Goal: Information Seeking & Learning: Learn about a topic

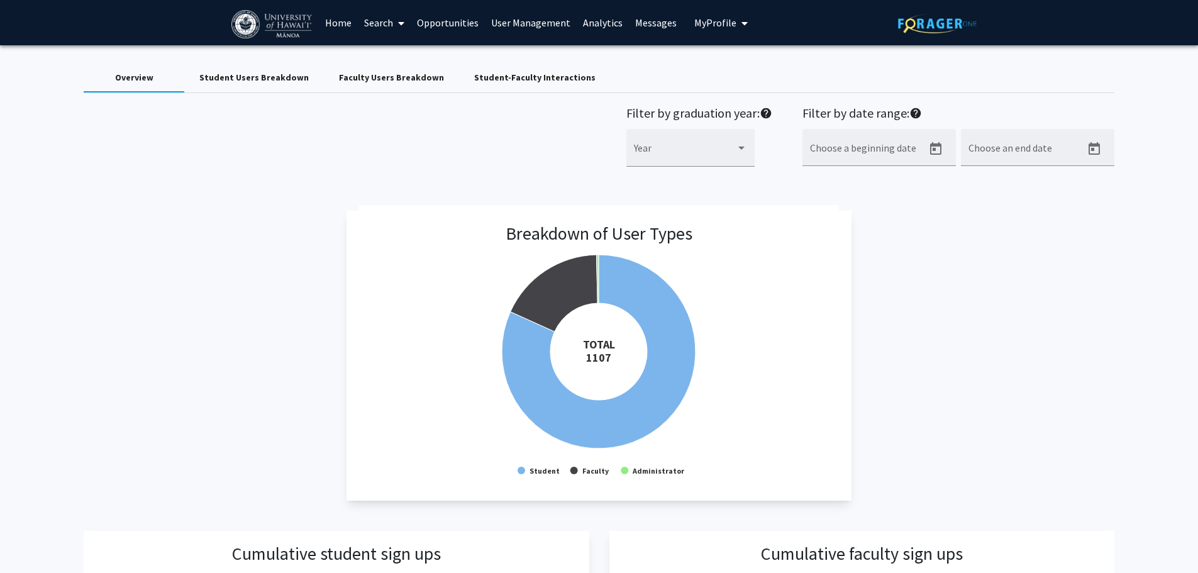
scroll to position [252, 0]
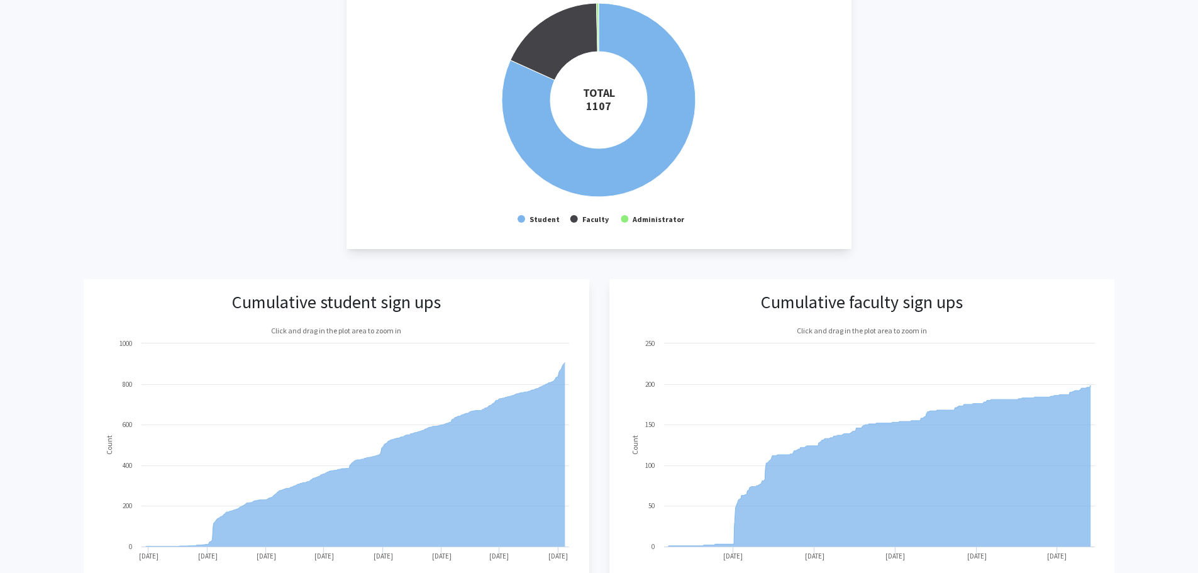
click at [271, 181] on div "Breakdown of User Types Created with Highcharts 9.3.3 TOTAL ​ 1107 Student Facu…" at bounding box center [599, 104] width 1030 height 291
click at [271, 196] on div "Breakdown of User Types Created with Highcharts 9.3.3 TOTAL ​ 1107 Student Facu…" at bounding box center [599, 104] width 1030 height 291
click at [269, 211] on div "Breakdown of User Types Created with Highcharts 9.3.3 TOTAL ​ 1107 Student Facu…" at bounding box center [599, 104] width 1030 height 291
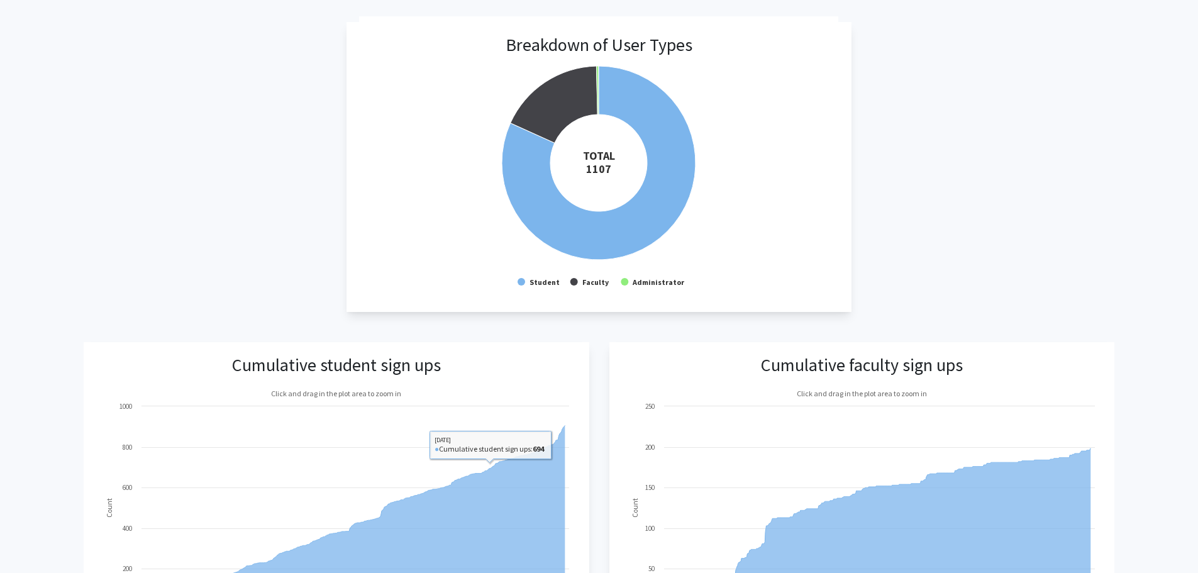
scroll to position [0, 0]
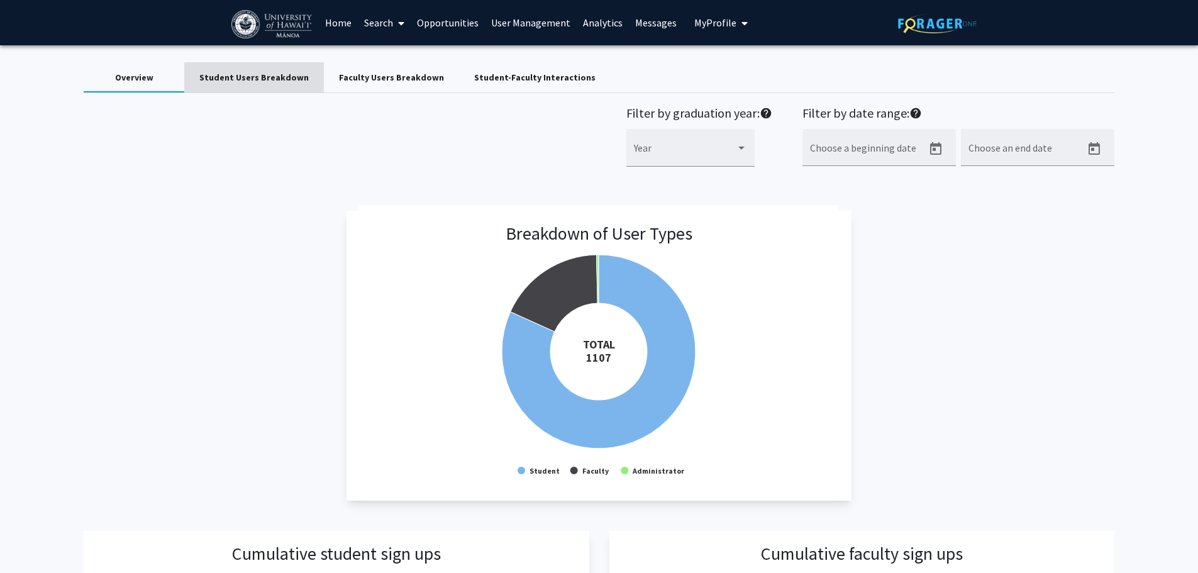
click at [289, 72] on div "Student Users Breakdown" at bounding box center [253, 77] width 109 height 13
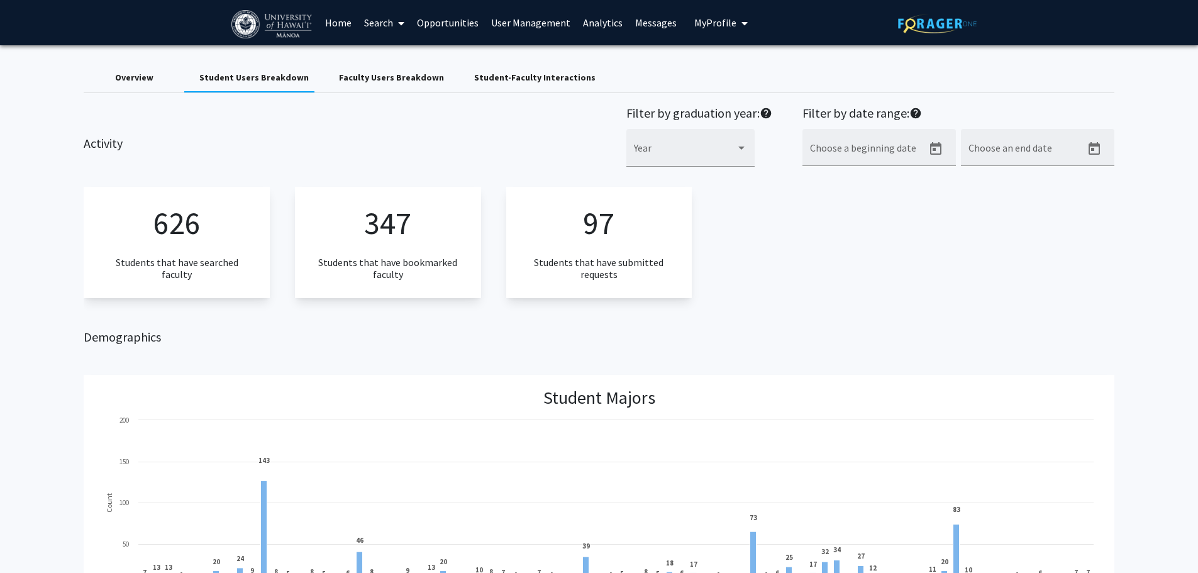
click at [355, 73] on div "Faculty Users Breakdown" at bounding box center [391, 77] width 105 height 13
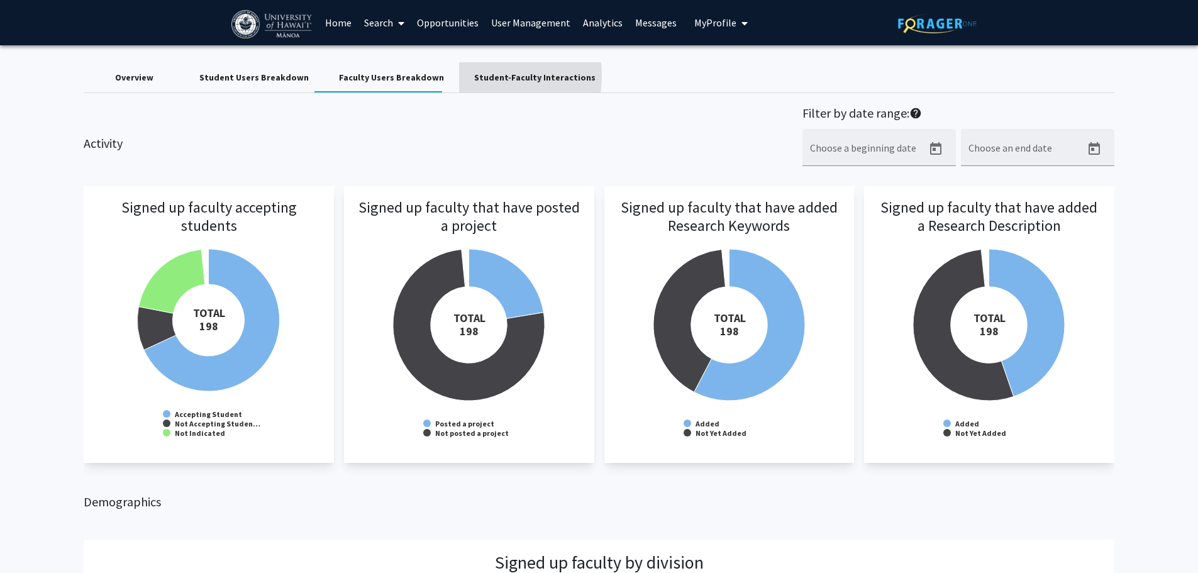
click at [474, 75] on div "Student-Faculty Interactions" at bounding box center [534, 77] width 121 height 13
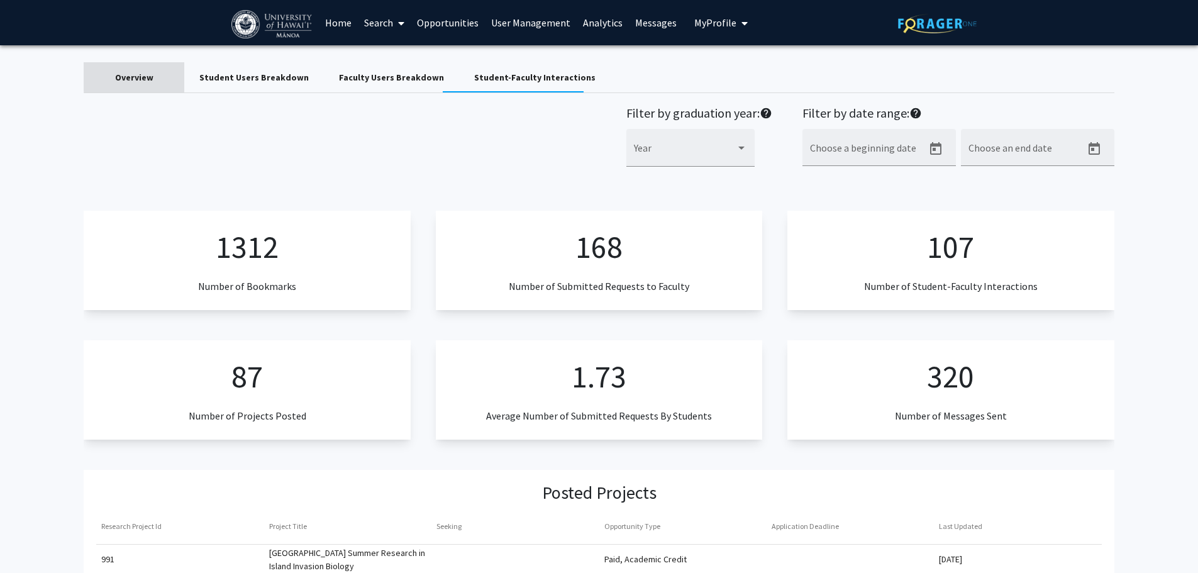
click at [152, 75] on div "Overview" at bounding box center [134, 77] width 38 height 13
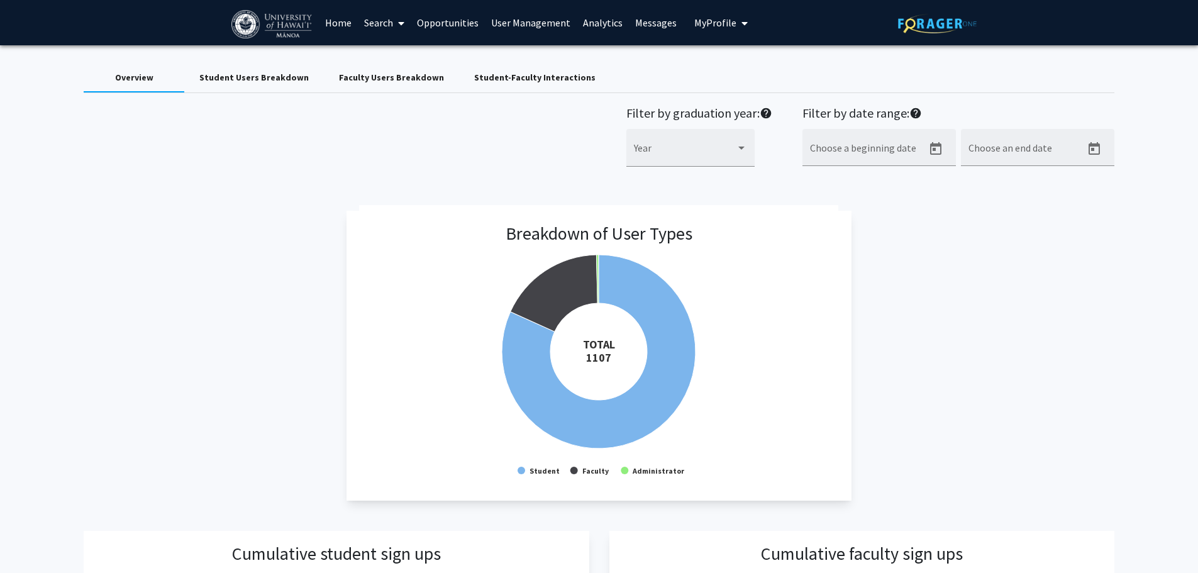
click at [497, 24] on link "User Management" at bounding box center [531, 23] width 92 height 44
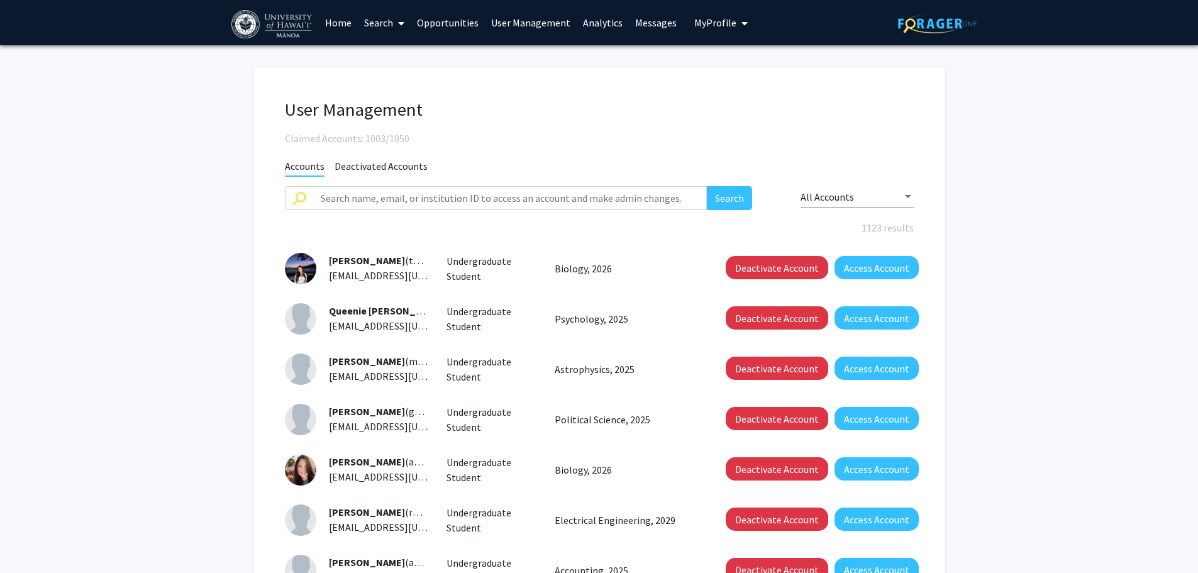
click at [606, 28] on link "Analytics" at bounding box center [603, 23] width 52 height 44
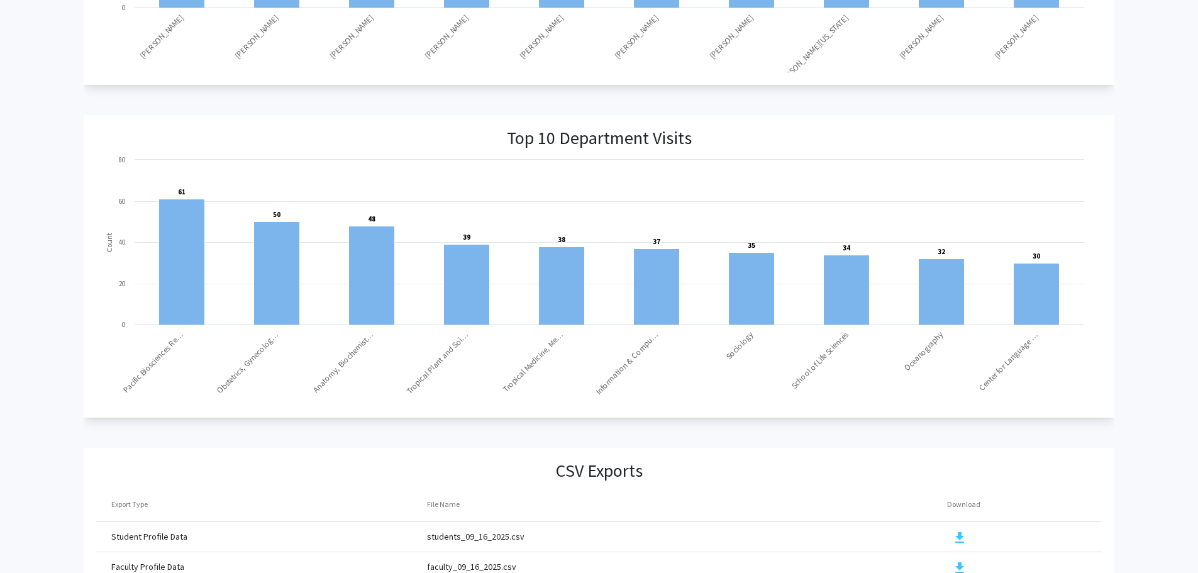
scroll to position [1261, 0]
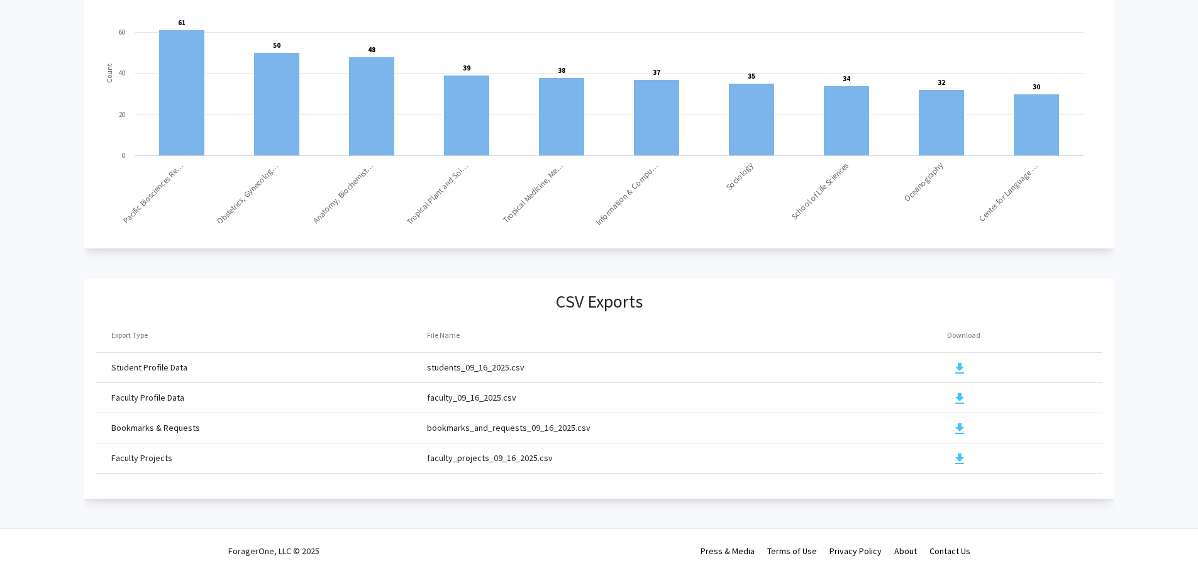
click at [958, 361] on mat-icon "download" at bounding box center [959, 368] width 15 height 15
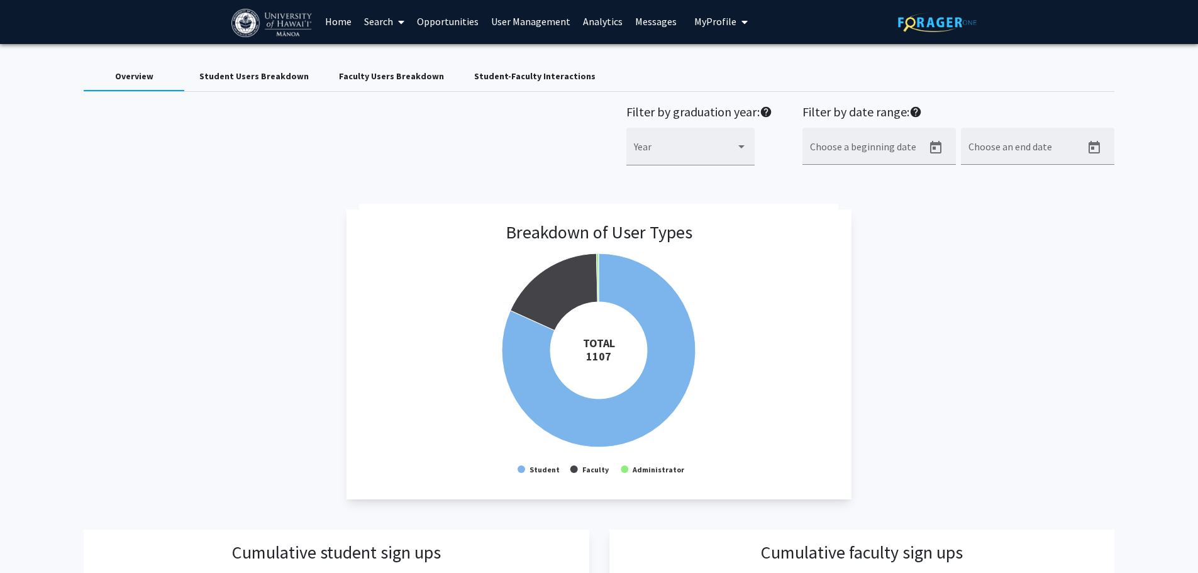
scroll to position [0, 0]
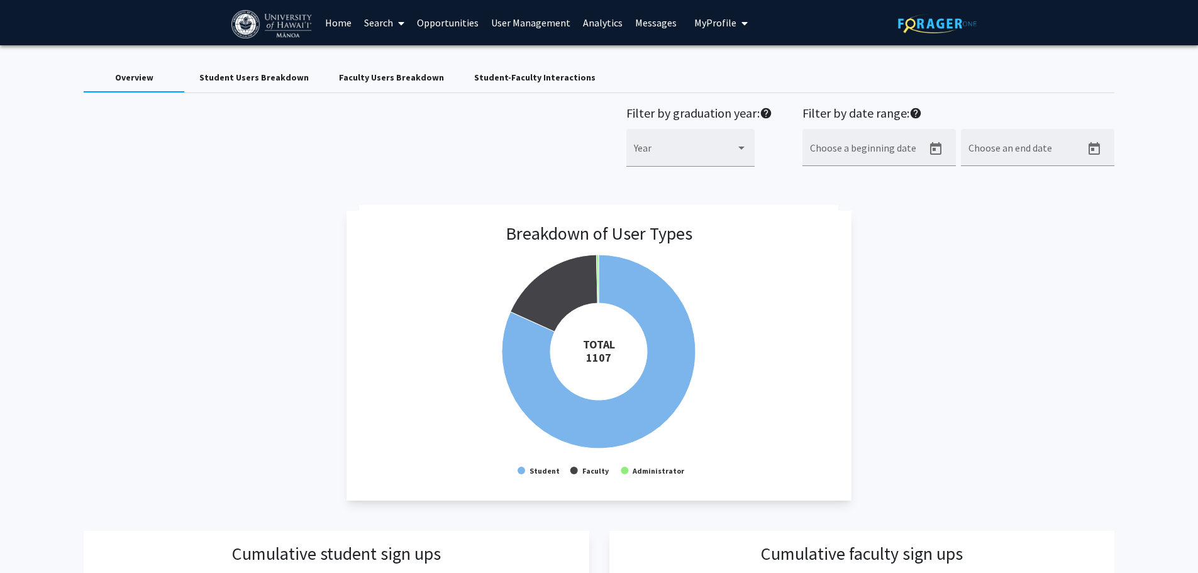
click at [398, 25] on span at bounding box center [398, 23] width 11 height 44
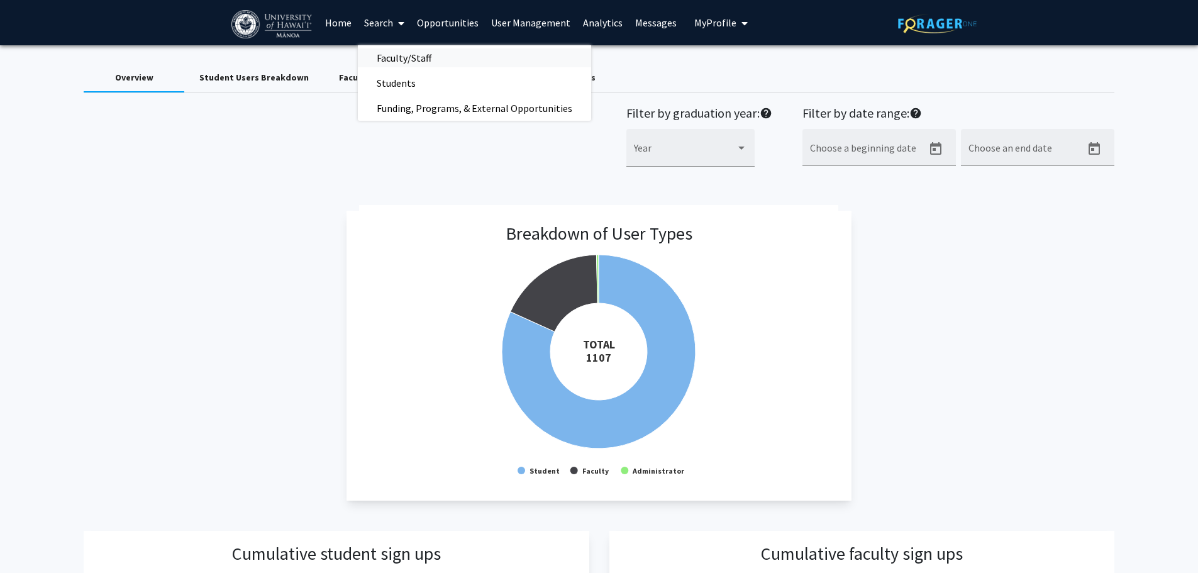
click at [413, 57] on span "Faculty/Staff" at bounding box center [404, 57] width 92 height 25
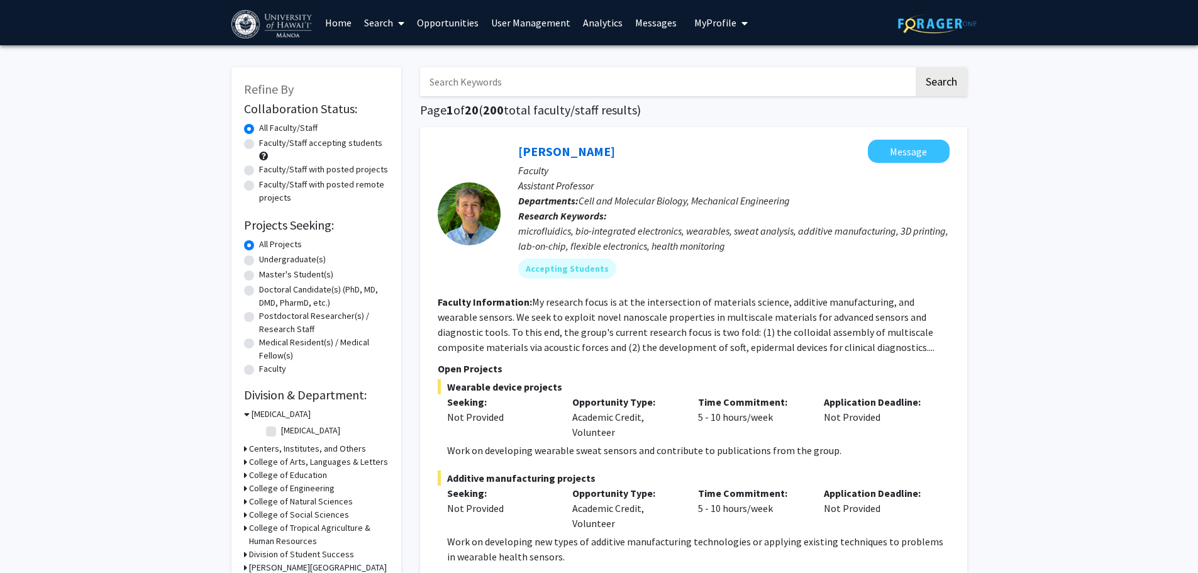
drag, startPoint x: 294, startPoint y: 272, endPoint x: 294, endPoint y: 263, distance: 9.4
click at [294, 272] on label "Master's Student(s)" at bounding box center [296, 274] width 74 height 13
click at [267, 272] on input "Master's Student(s)" at bounding box center [263, 272] width 8 height 8
radio input "true"
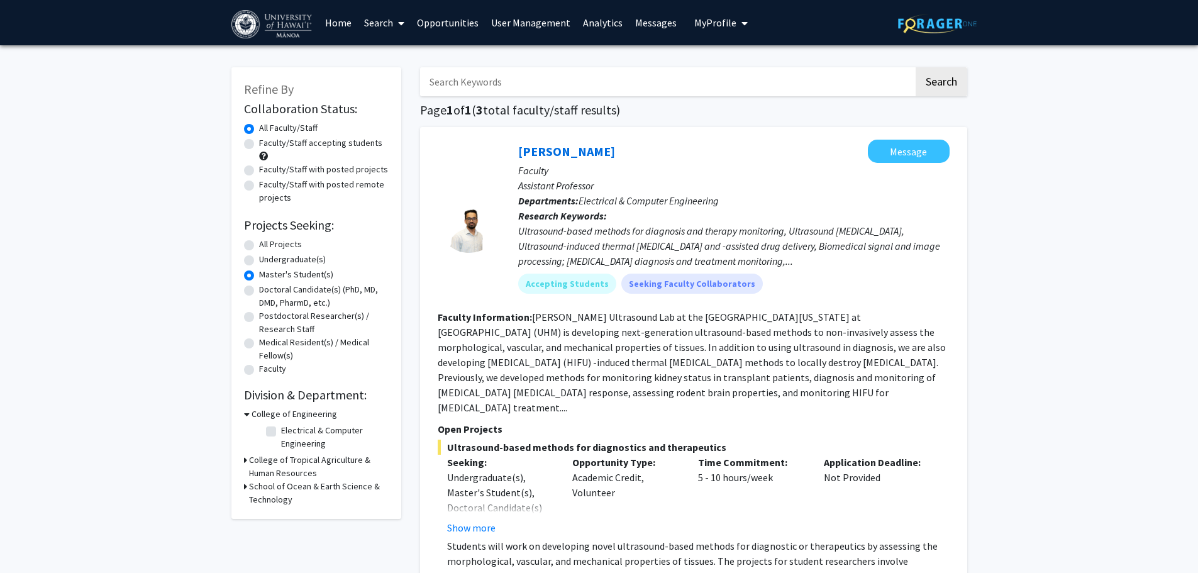
click at [313, 170] on label "Faculty/Staff with posted projects" at bounding box center [323, 169] width 129 height 13
click at [267, 170] on input "Faculty/Staff with posted projects" at bounding box center [263, 167] width 8 height 8
radio input "true"
click at [272, 243] on label "All Projects" at bounding box center [280, 244] width 43 height 13
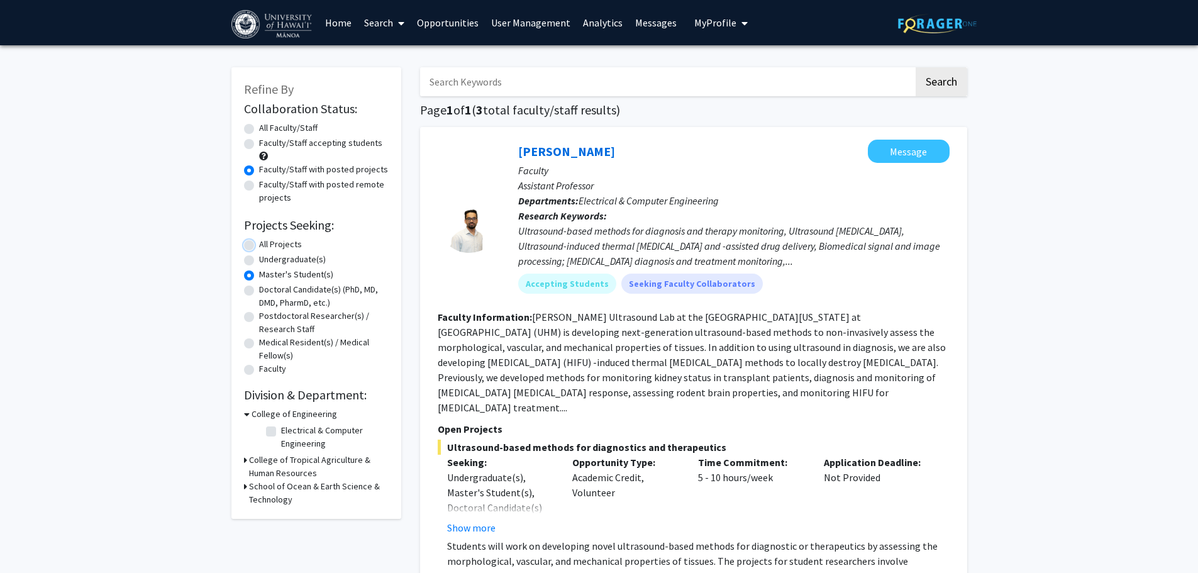
click at [267, 243] on input "All Projects" at bounding box center [263, 242] width 8 height 8
radio input "true"
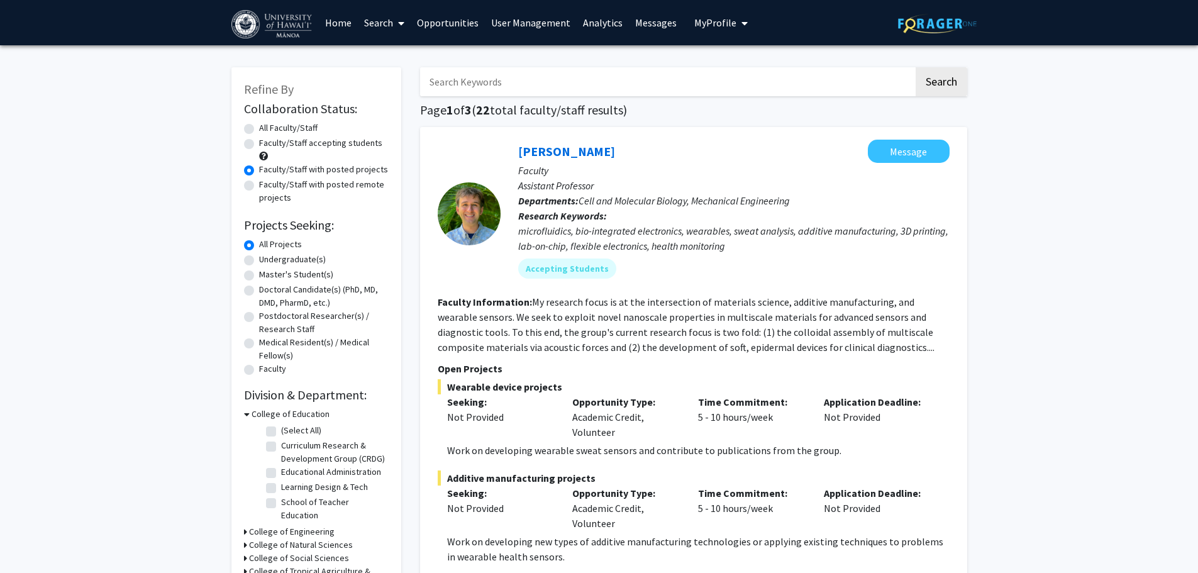
drag, startPoint x: 109, startPoint y: 194, endPoint x: 275, endPoint y: 197, distance: 166.1
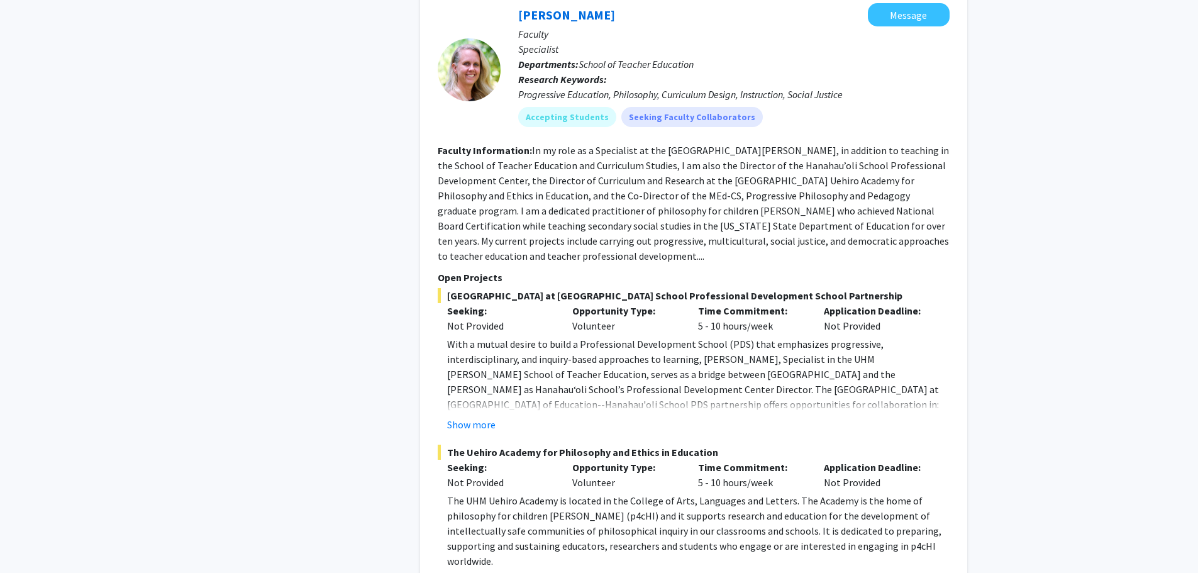
scroll to position [7448, 0]
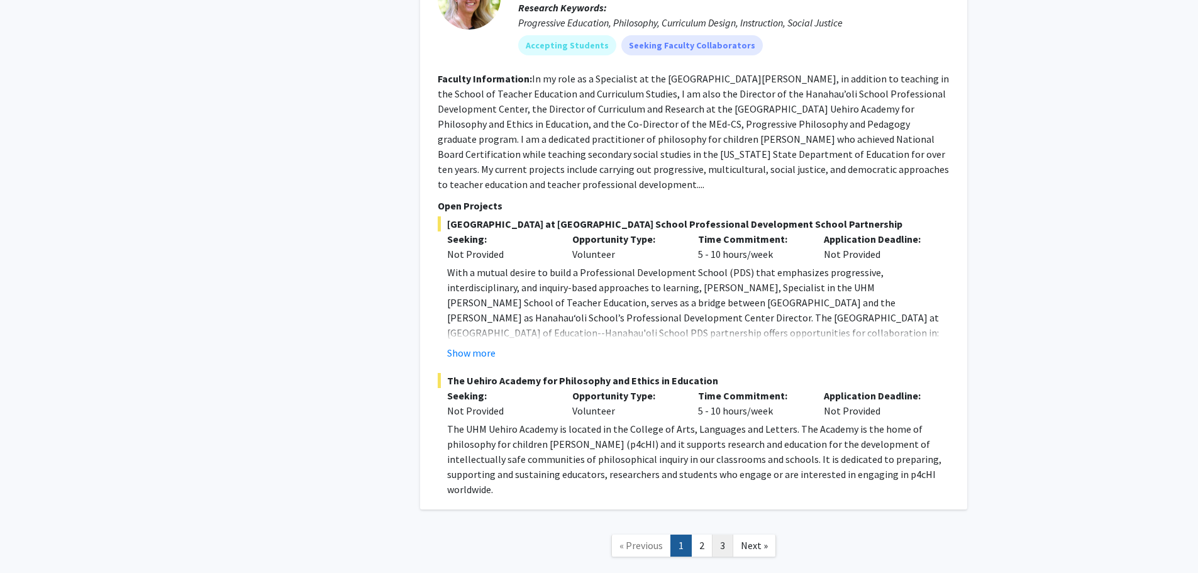
click at [715, 535] on link "3" at bounding box center [722, 546] width 21 height 22
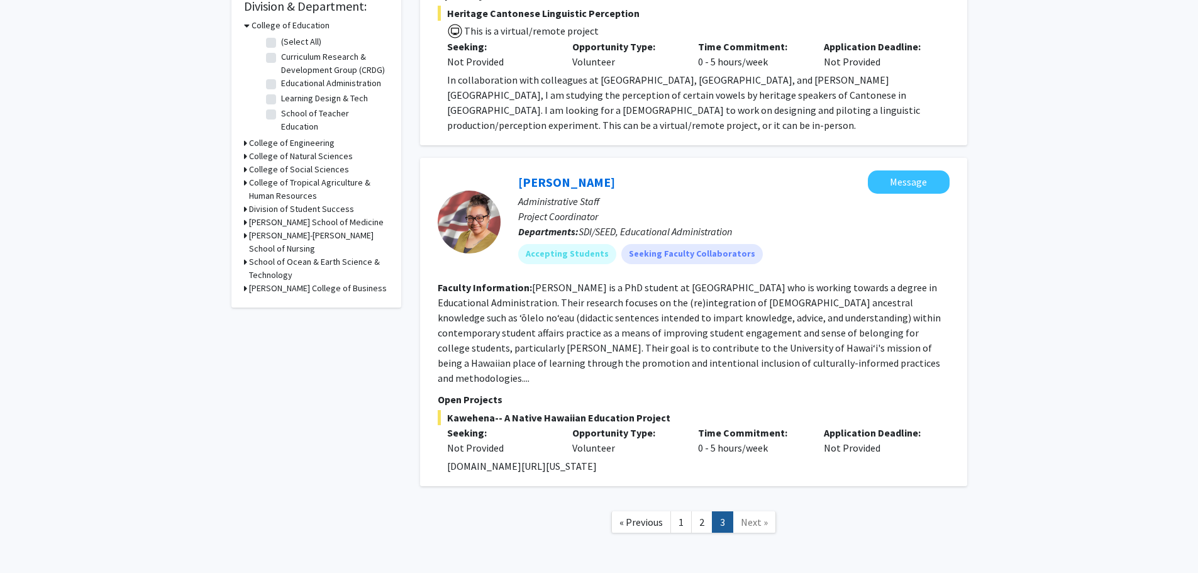
scroll to position [410, 0]
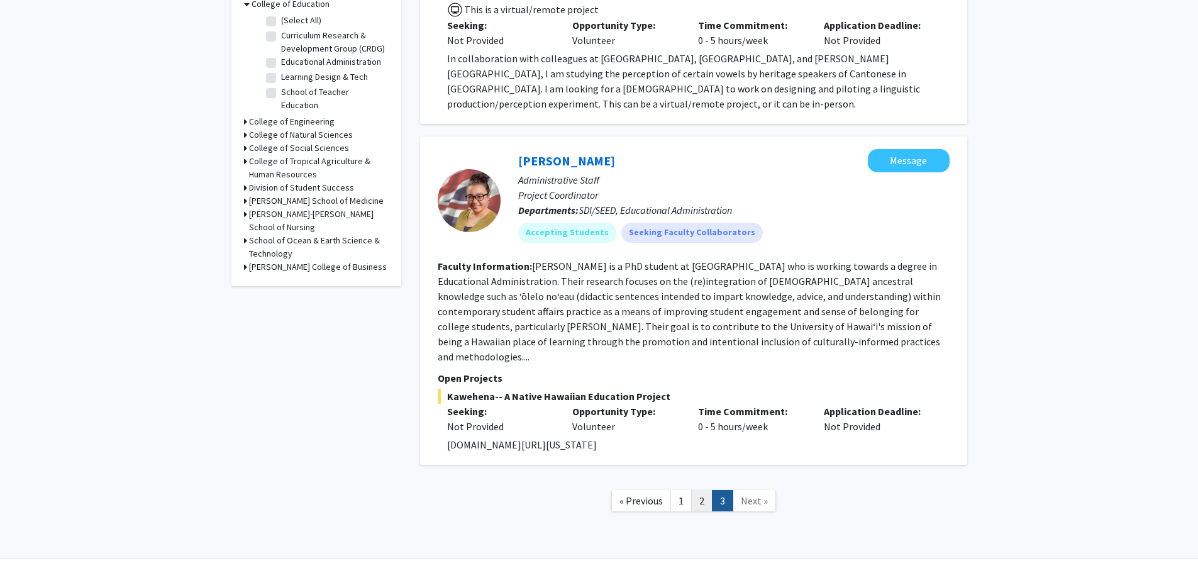
click at [701, 490] on link "2" at bounding box center [701, 501] width 21 height 22
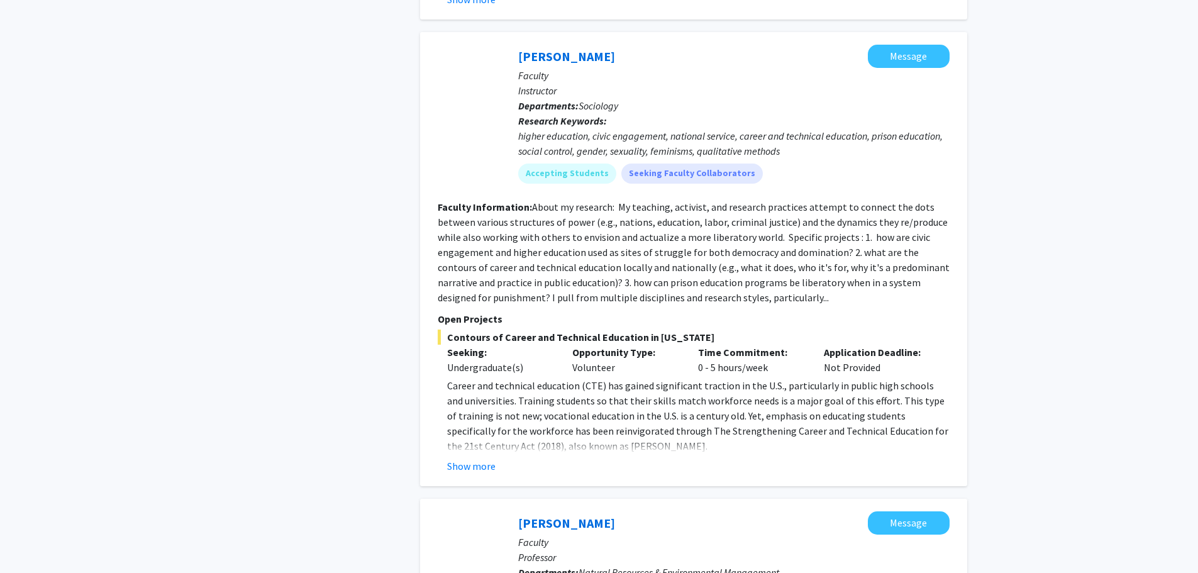
scroll to position [3787, 0]
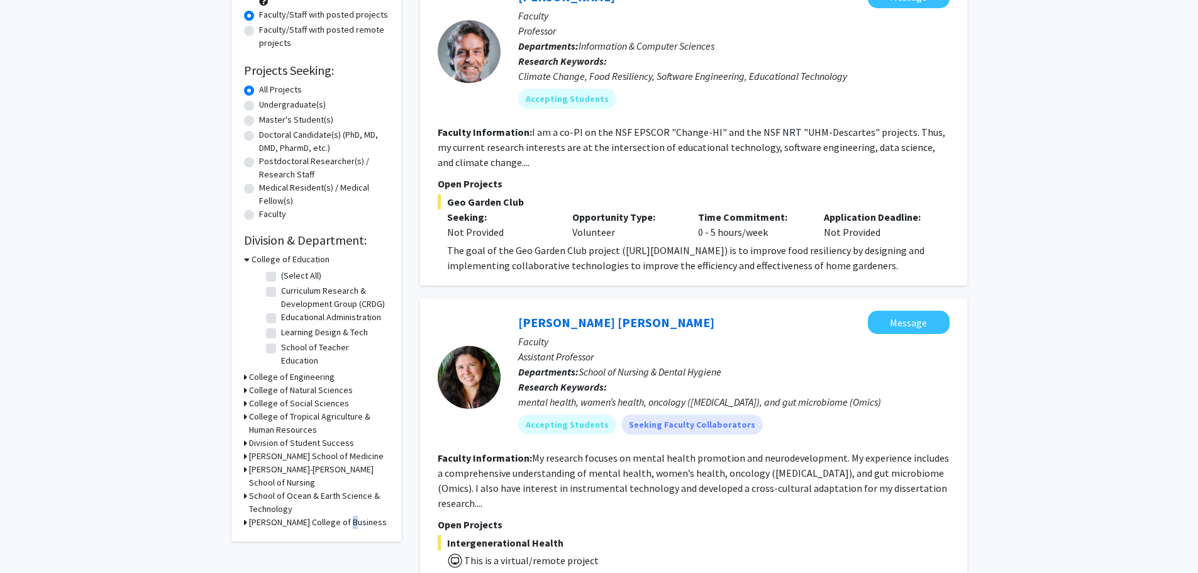
scroll to position [0, 0]
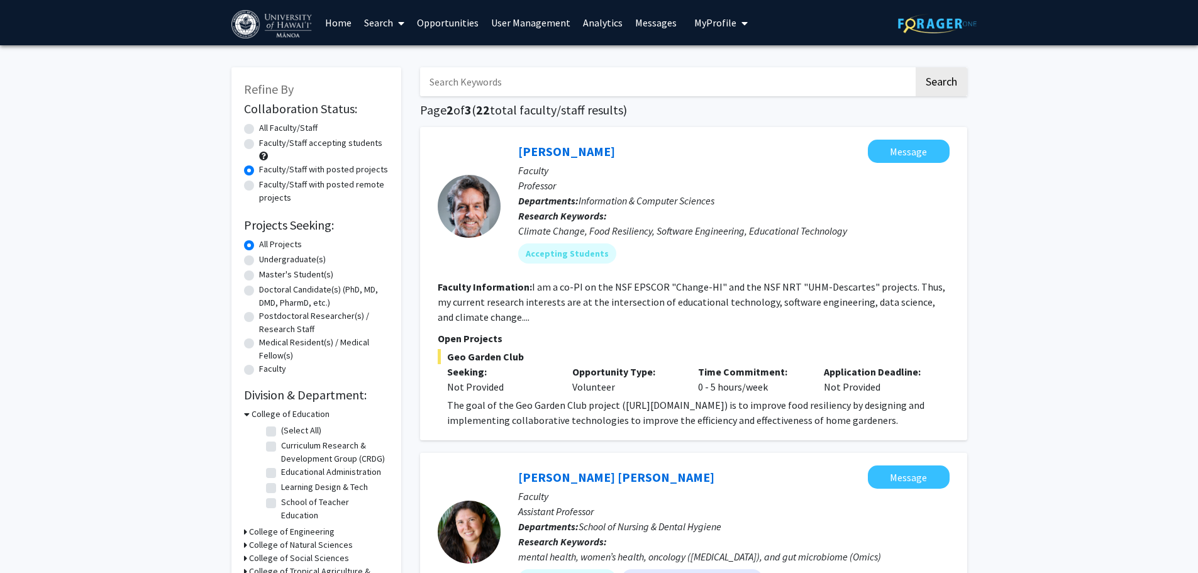
click at [378, 26] on link "Search" at bounding box center [384, 23] width 53 height 44
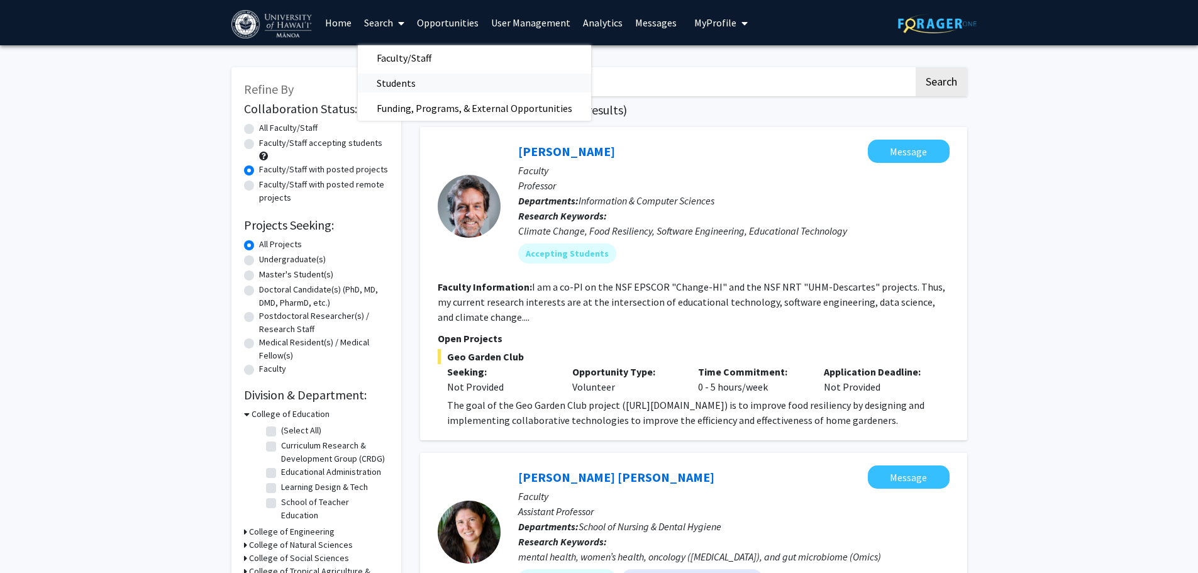
click at [423, 81] on span "Students" at bounding box center [396, 82] width 77 height 25
